Goal: Task Accomplishment & Management: Complete application form

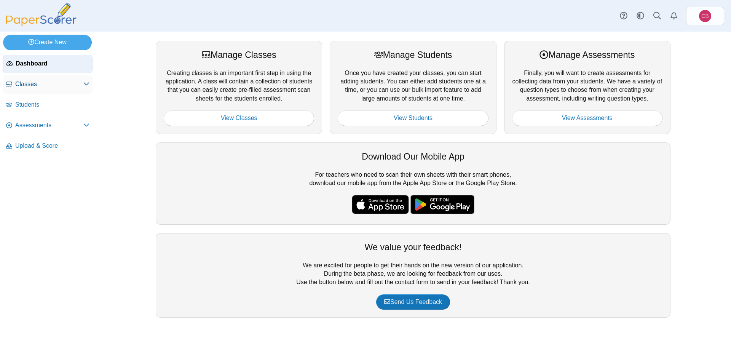
click at [44, 83] on span "Classes" at bounding box center [49, 84] width 68 height 8
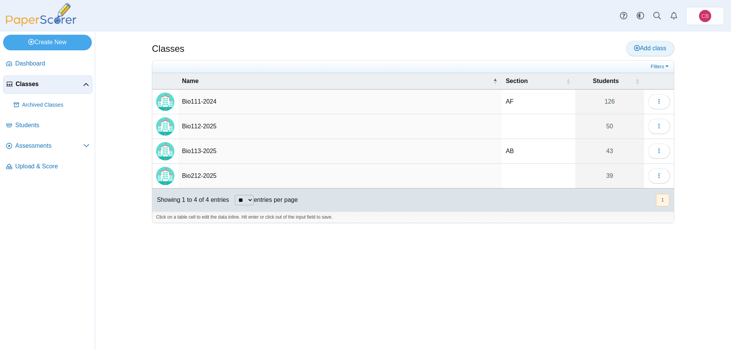
click at [654, 49] on span "Add class" at bounding box center [650, 48] width 32 height 6
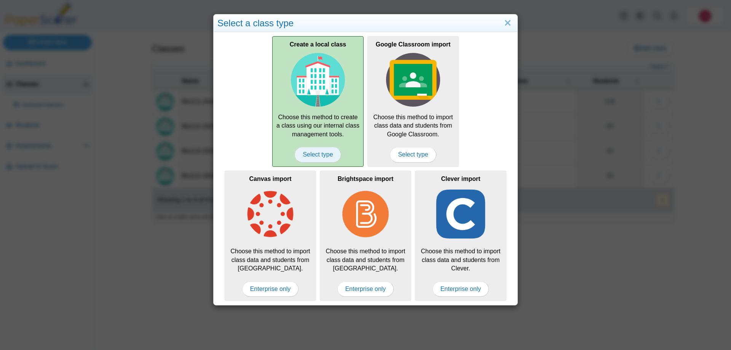
click at [324, 158] on span "Select type" at bounding box center [318, 154] width 46 height 15
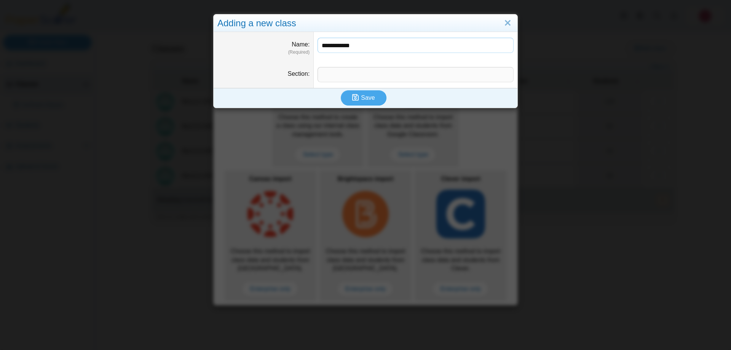
type input "**********"
click at [329, 73] on input "Section" at bounding box center [415, 74] width 196 height 15
type input "***"
click at [365, 99] on span "Save" at bounding box center [368, 97] width 14 height 6
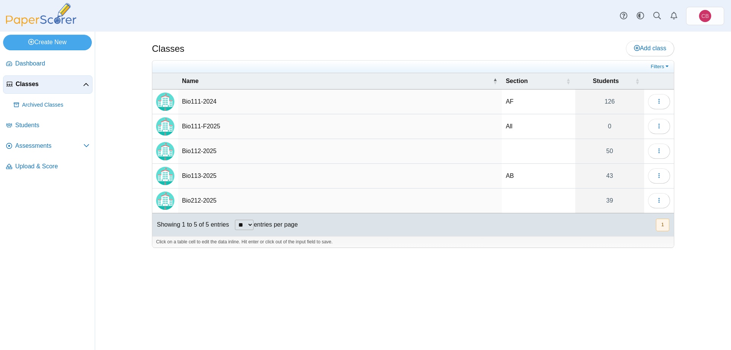
click at [206, 127] on td "Bio111-F2025" at bounding box center [339, 126] width 323 height 25
click at [206, 127] on input "**********" at bounding box center [340, 126] width 316 height 15
click at [167, 127] on img "Locally created class" at bounding box center [165, 126] width 18 height 18
click at [613, 126] on link "0" at bounding box center [609, 126] width 69 height 24
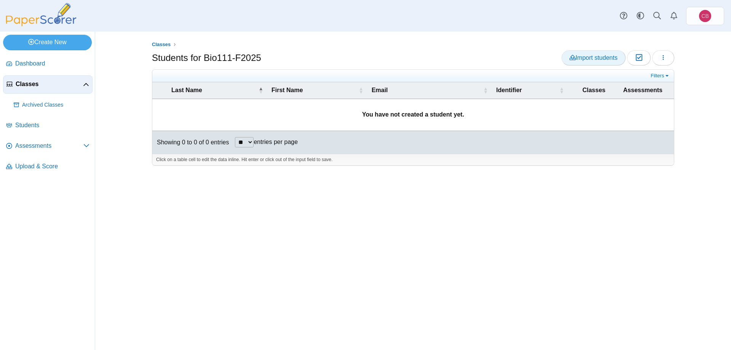
click at [602, 59] on span "Import students" at bounding box center [593, 57] width 48 height 6
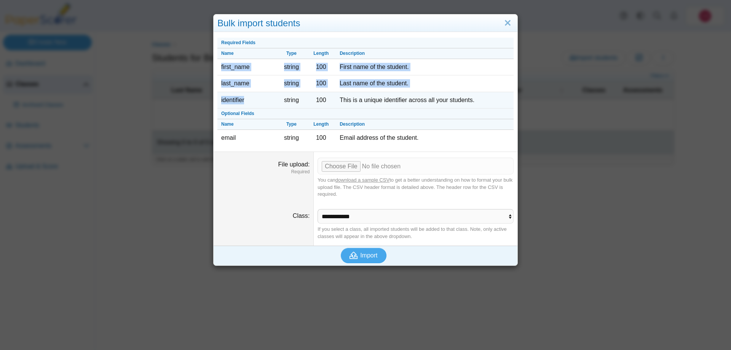
drag, startPoint x: 220, startPoint y: 64, endPoint x: 250, endPoint y: 95, distance: 43.6
click at [250, 95] on tbody "Required Fields Name Type Length Description first_name string 100 First name o…" at bounding box center [365, 92] width 296 height 108
copy tbody "first_name string 100 First name of the student. last_name string 100 Last name…"
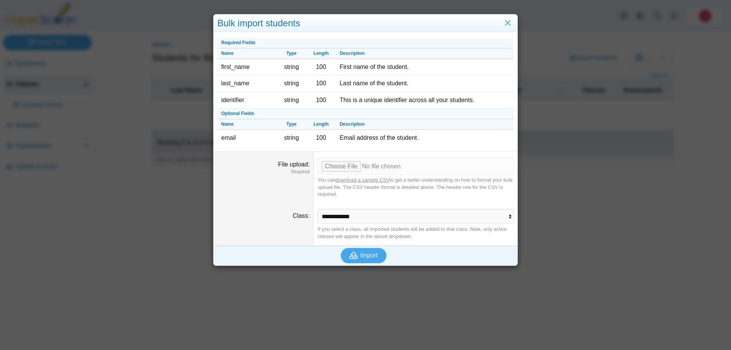
click at [439, 256] on div "Import" at bounding box center [363, 255] width 300 height 20
click at [332, 168] on input "File upload" at bounding box center [415, 166] width 196 height 17
type input "**********"
click at [372, 248] on button "Import" at bounding box center [364, 255] width 46 height 15
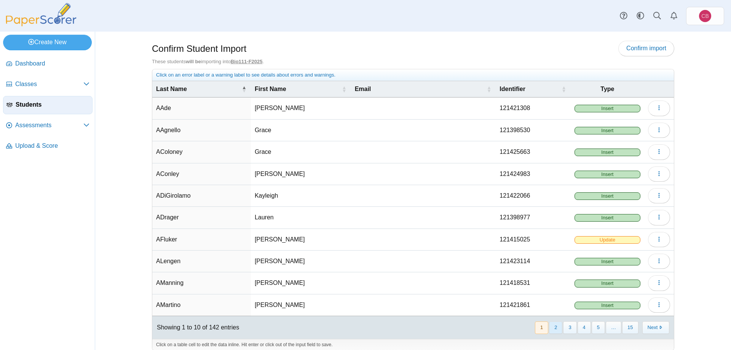
click at [559, 330] on button "2" at bounding box center [555, 327] width 13 height 13
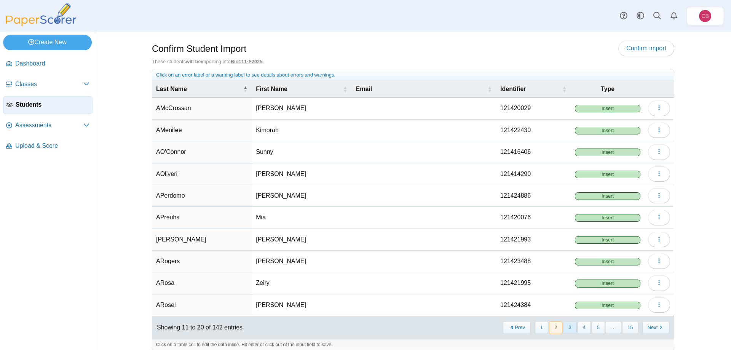
click at [572, 330] on button "3" at bounding box center [569, 327] width 13 height 13
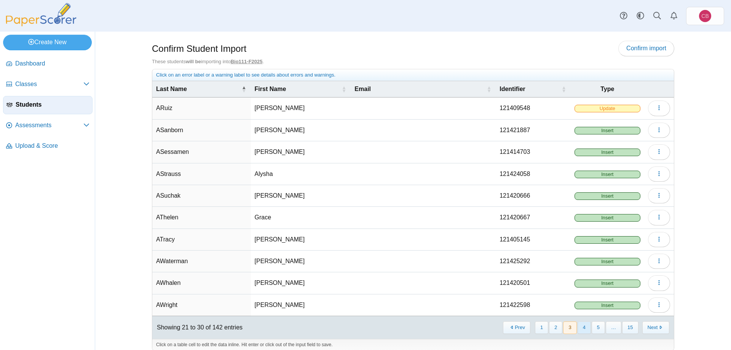
click at [584, 328] on button "4" at bounding box center [583, 327] width 13 height 13
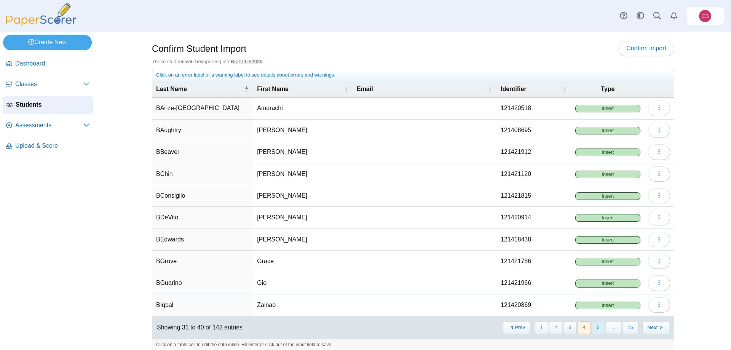
click at [602, 325] on button "5" at bounding box center [597, 327] width 13 height 13
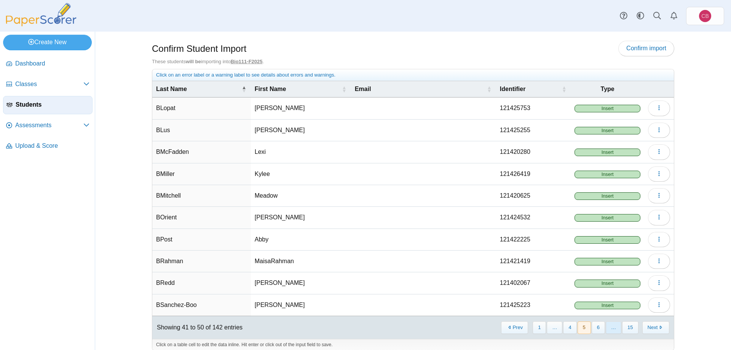
click at [611, 325] on span "…" at bounding box center [613, 327] width 16 height 13
click at [630, 325] on button "15" at bounding box center [630, 327] width 16 height 13
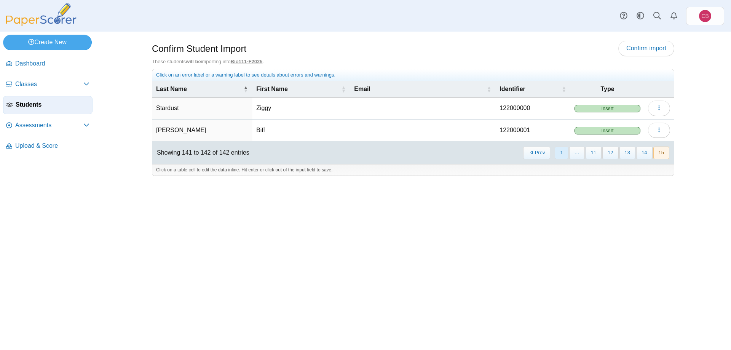
click at [567, 154] on button "1" at bounding box center [560, 152] width 13 height 13
